Goal: Information Seeking & Learning: Learn about a topic

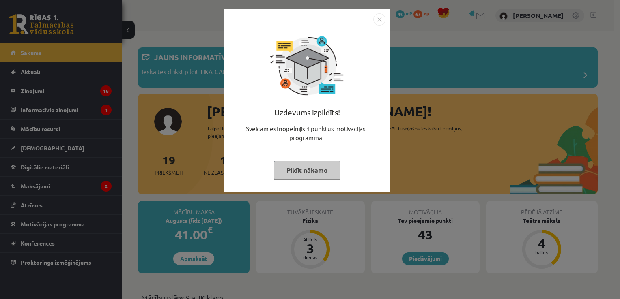
click at [313, 174] on button "Pildīt nākamo" at bounding box center [307, 170] width 67 height 19
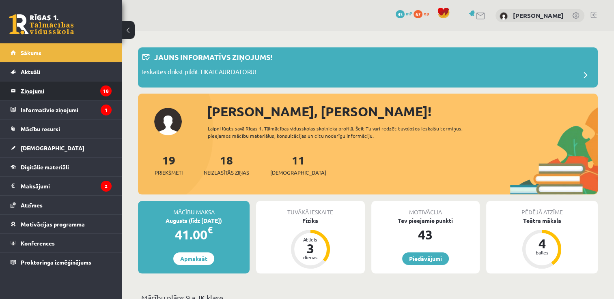
click at [74, 88] on legend "Ziņojumi 18" at bounding box center [66, 91] width 91 height 19
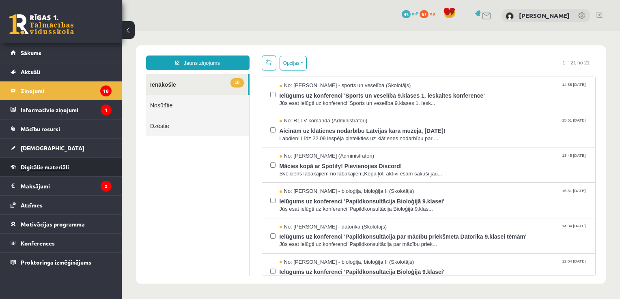
click at [54, 168] on span "Digitālie materiāli" at bounding box center [45, 167] width 48 height 7
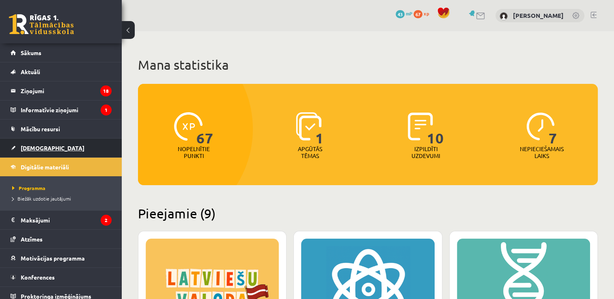
click at [62, 150] on link "[DEMOGRAPHIC_DATA]" at bounding box center [61, 148] width 101 height 19
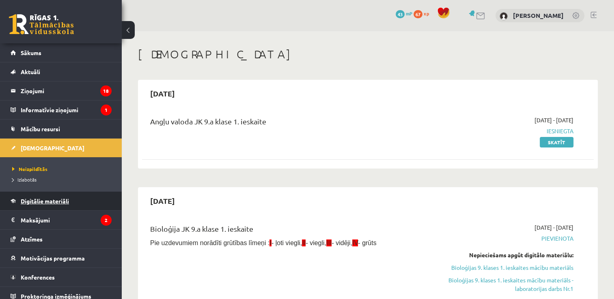
click at [51, 195] on link "Digitālie materiāli" at bounding box center [61, 201] width 101 height 19
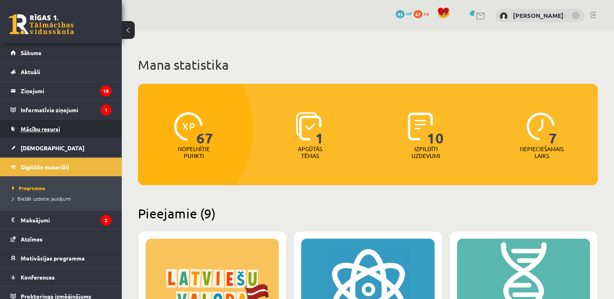
click at [97, 131] on link "Mācību resursi" at bounding box center [61, 129] width 101 height 19
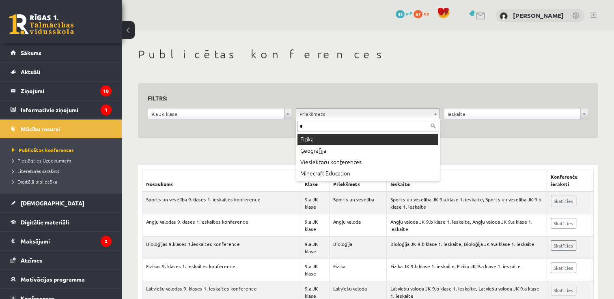
type input "*"
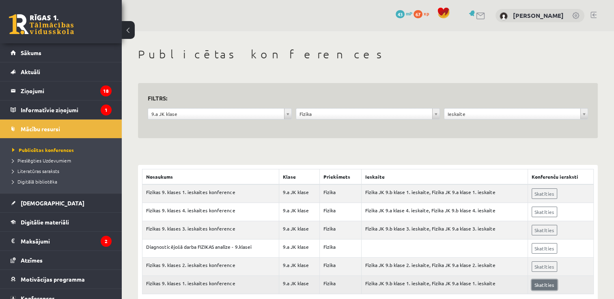
click at [551, 282] on link "Skatīties" at bounding box center [545, 285] width 26 height 11
